Goal: Obtain resource: Download file/media

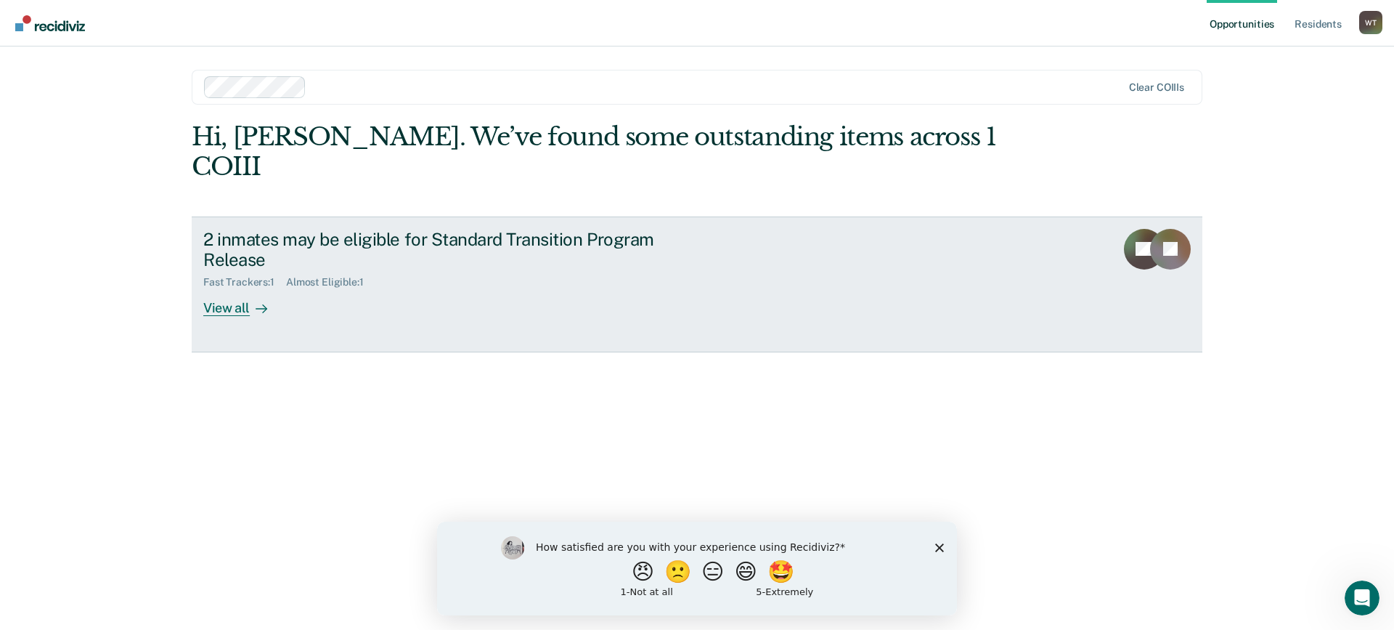
click at [243, 288] on div "View all" at bounding box center [243, 302] width 81 height 28
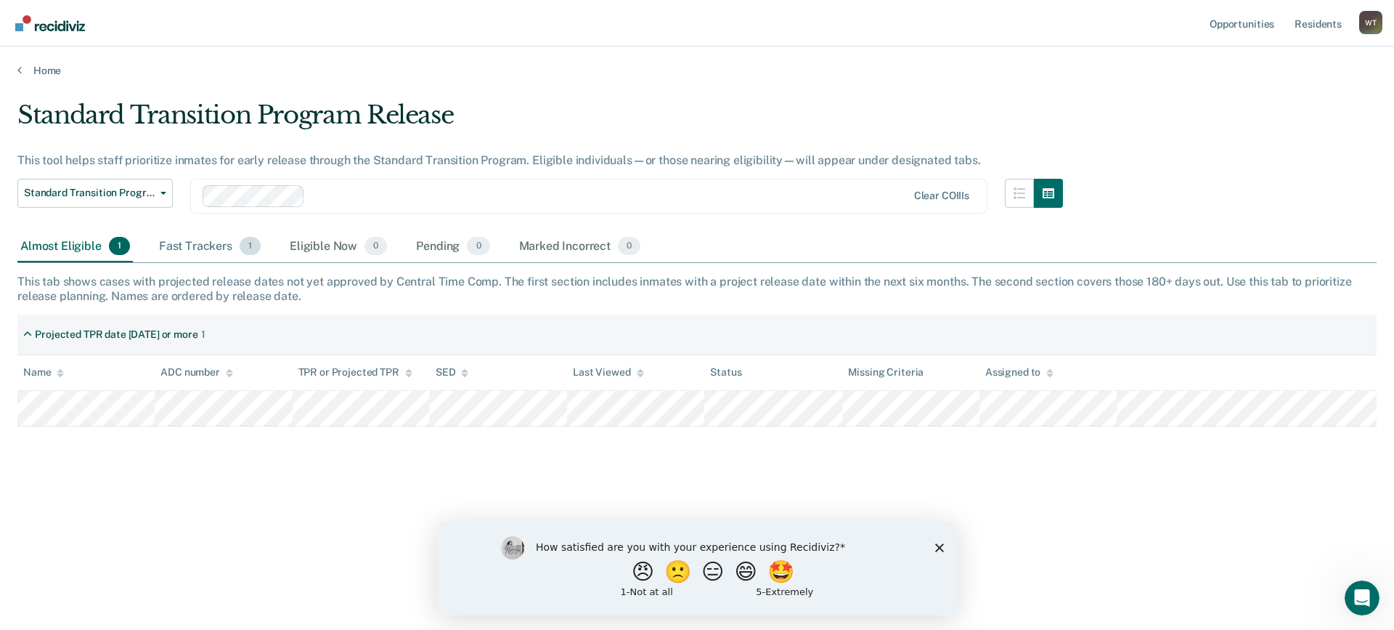
click at [206, 239] on div "Fast Trackers 1" at bounding box center [209, 247] width 107 height 32
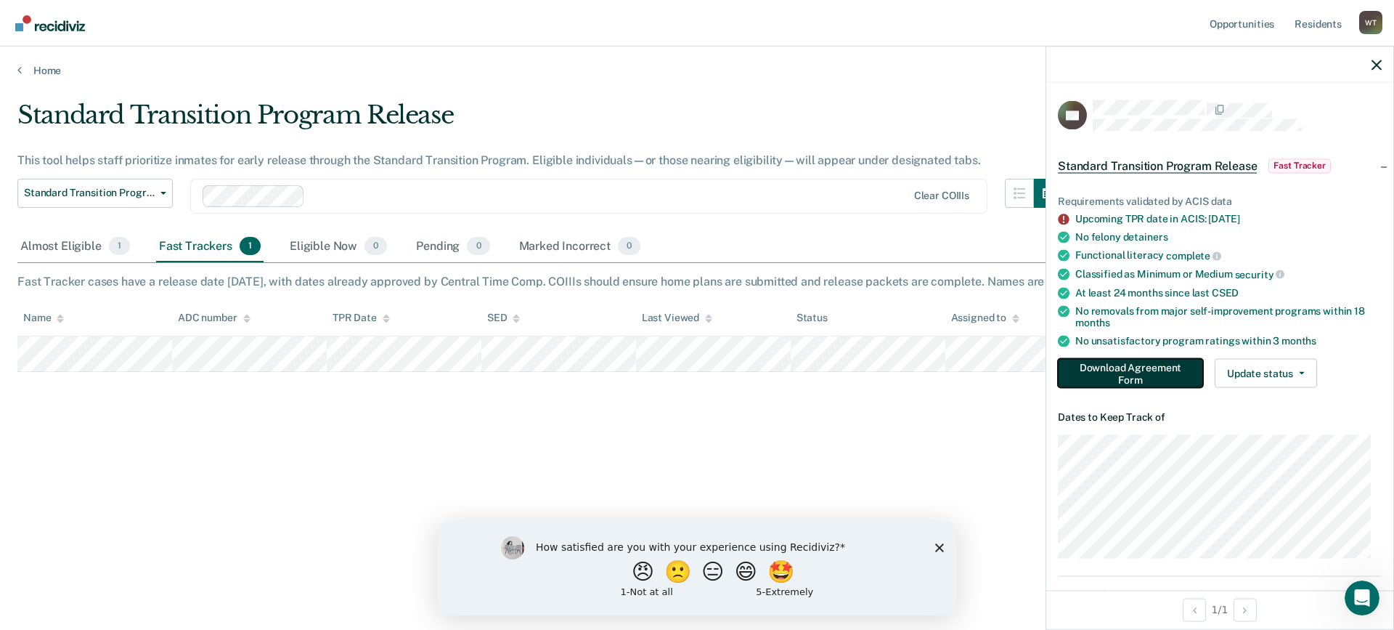
click at [1121, 371] on button "Download Agreement Form" at bounding box center [1130, 373] width 145 height 29
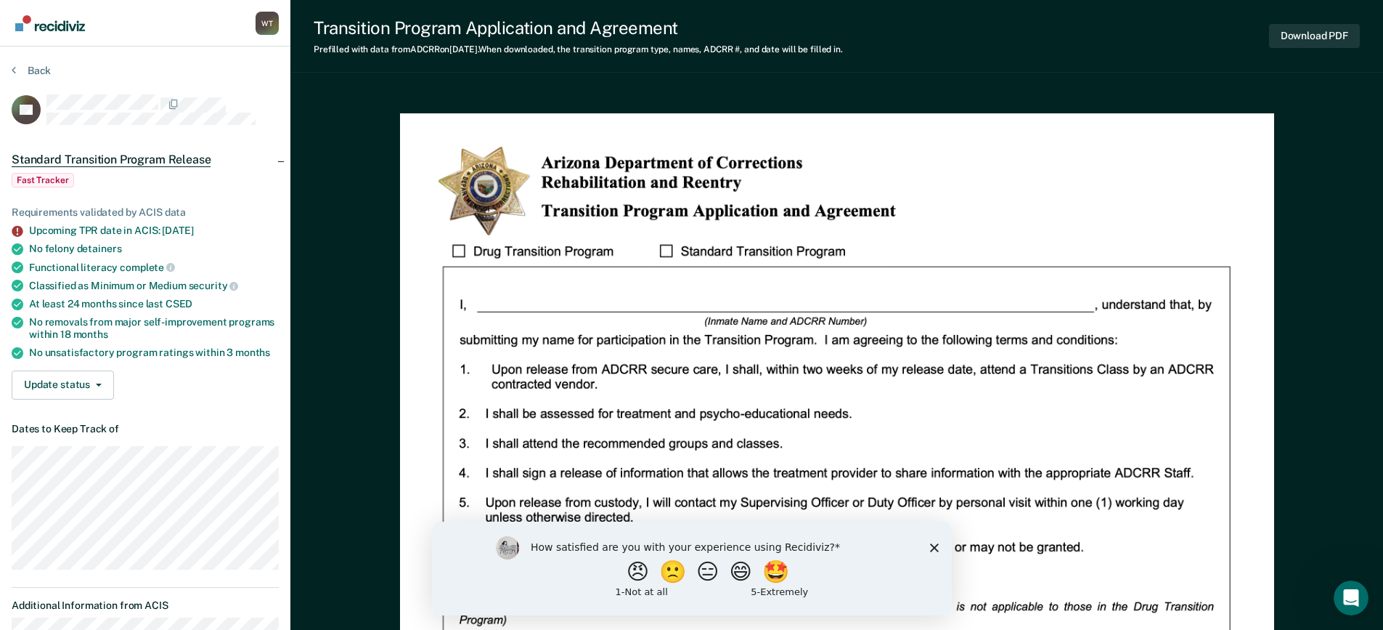
click at [51, 173] on span "Fast Tracker" at bounding box center [43, 180] width 62 height 15
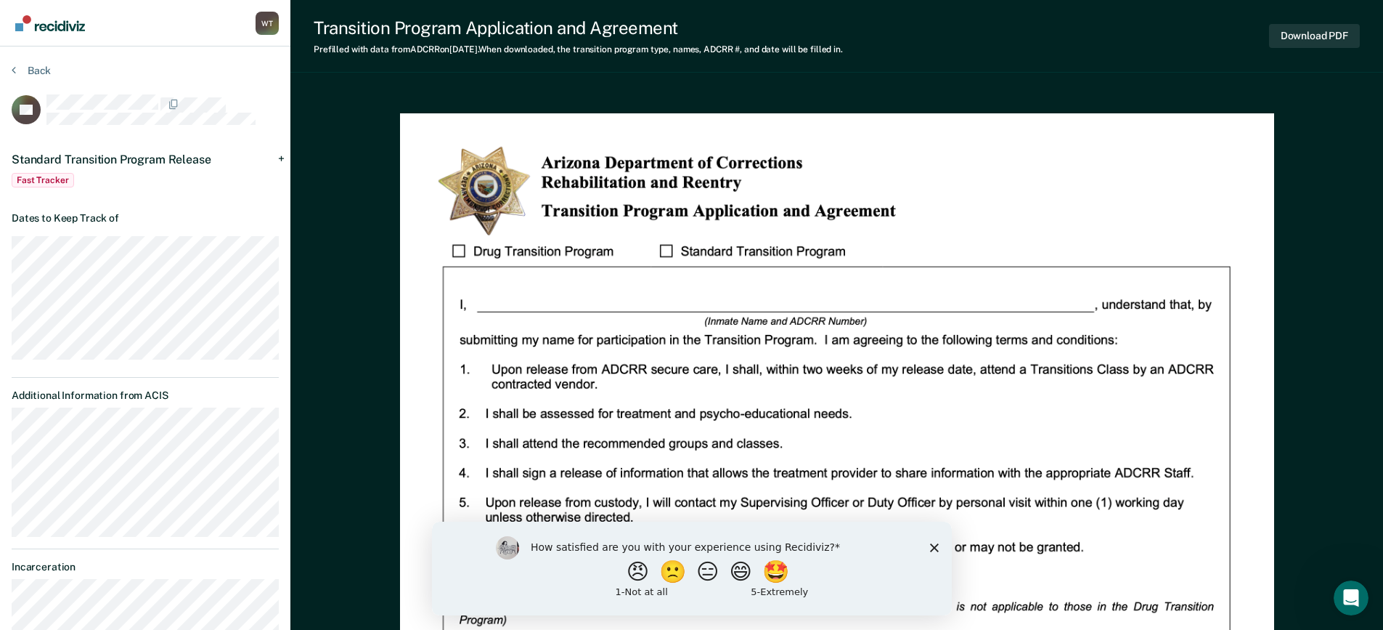
click at [128, 160] on span "Standard Transition Program Release" at bounding box center [111, 160] width 199 height 14
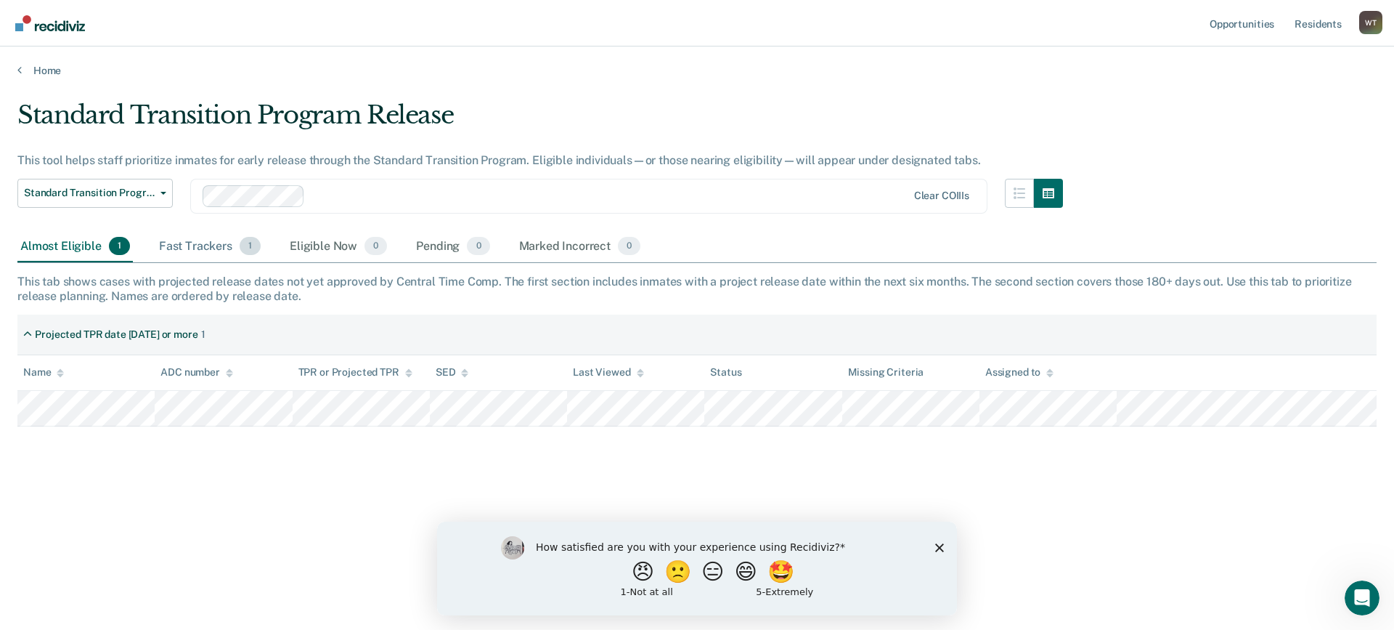
click at [195, 241] on div "Fast Trackers 1" at bounding box center [209, 247] width 107 height 32
